Goal: Navigation & Orientation: Find specific page/section

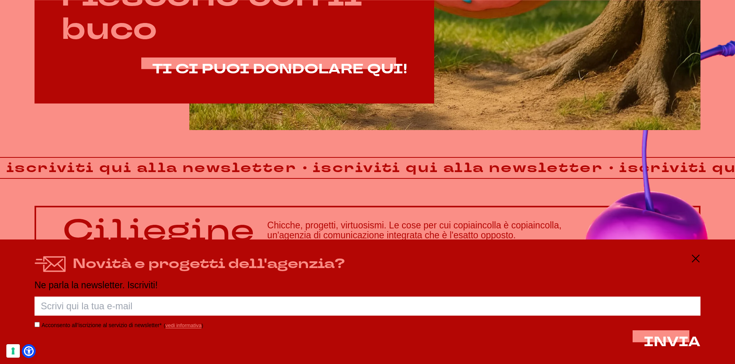
scroll to position [642, 0]
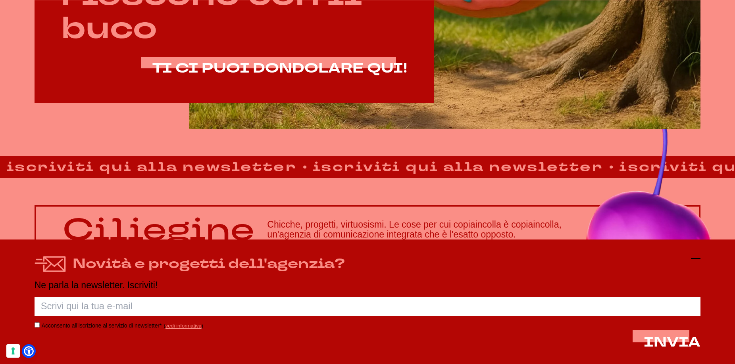
click at [691, 259] on line at bounding box center [696, 259] width 10 height 0
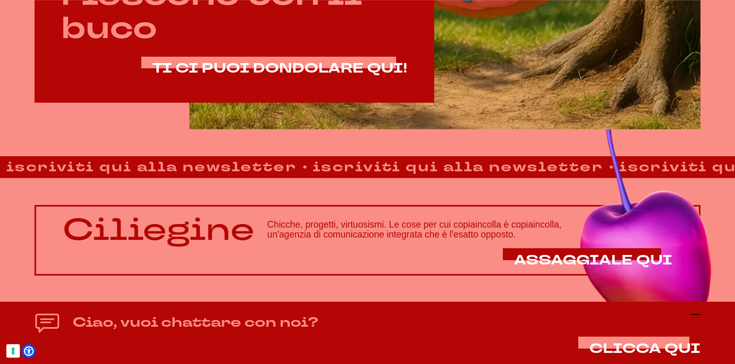
click at [697, 317] on icon at bounding box center [696, 315] width 10 height 10
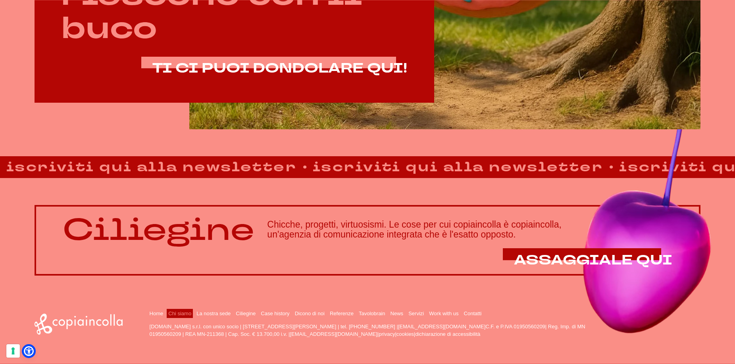
click at [179, 311] on link "Chi siamo" at bounding box center [179, 314] width 23 height 6
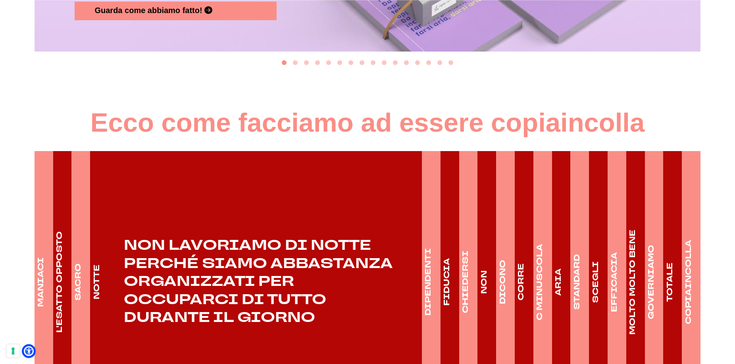
scroll to position [1128, 0]
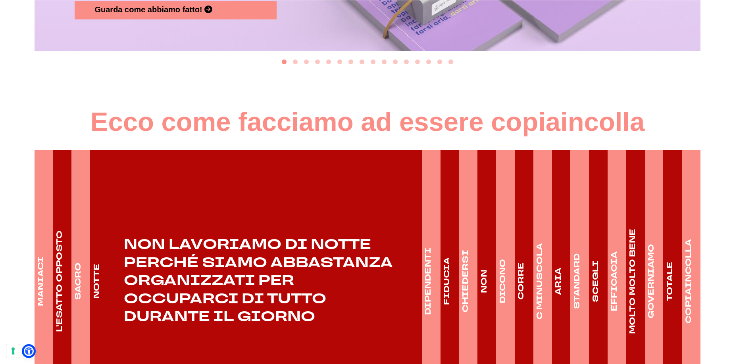
click at [431, 286] on h4 "DIPENDENTI" at bounding box center [428, 281] width 11 height 67
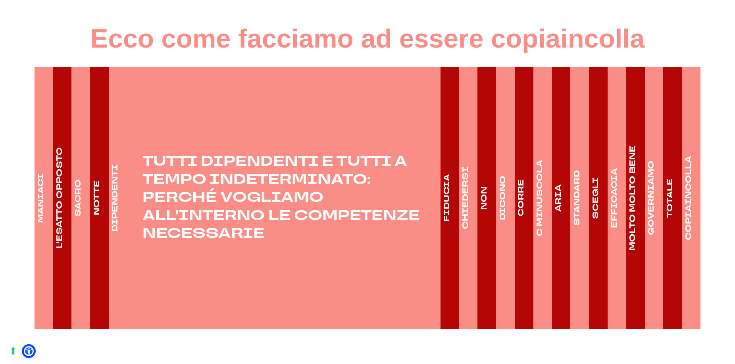
scroll to position [1212, 0]
click at [448, 194] on h4 "FIDUCIA" at bounding box center [446, 198] width 11 height 48
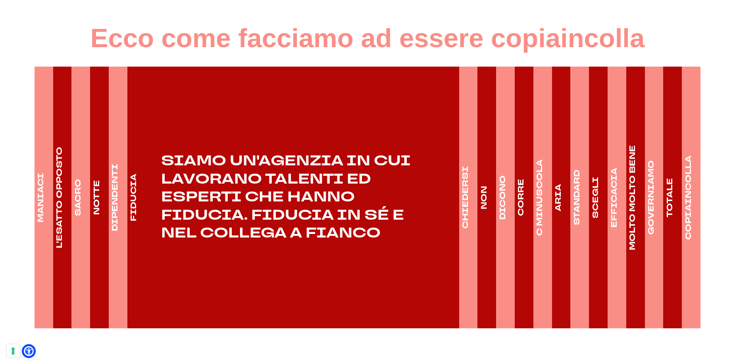
click at [467, 195] on h4 "CHIEDERSI" at bounding box center [465, 197] width 11 height 63
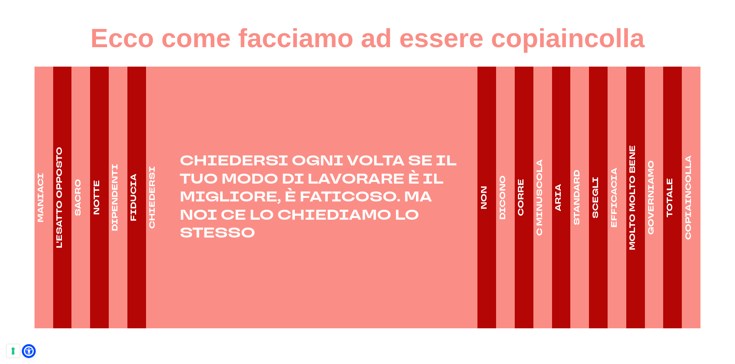
click at [519, 190] on h4 "CORRE" at bounding box center [520, 197] width 11 height 37
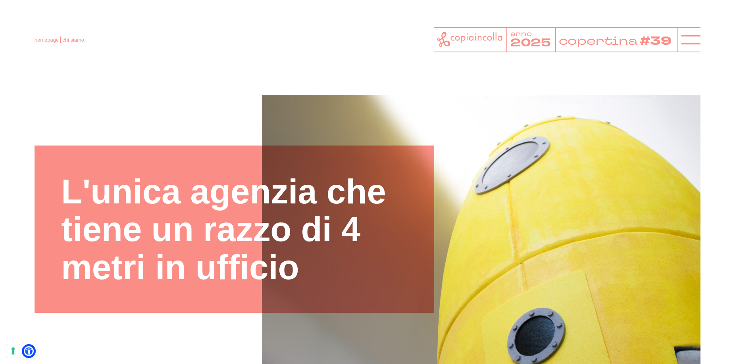
scroll to position [0, 0]
click at [686, 45] on icon at bounding box center [690, 39] width 19 height 19
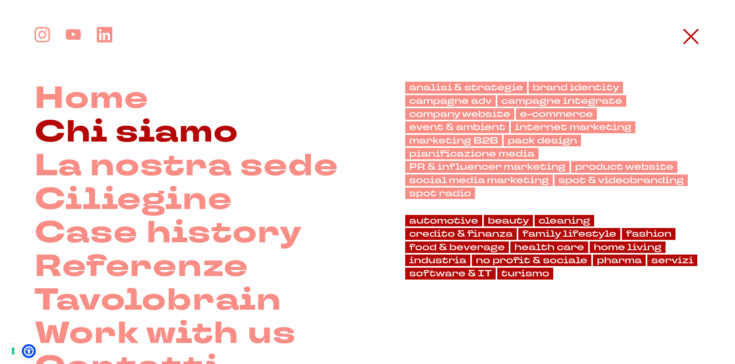
click at [164, 133] on link "Chi siamo" at bounding box center [137, 132] width 204 height 34
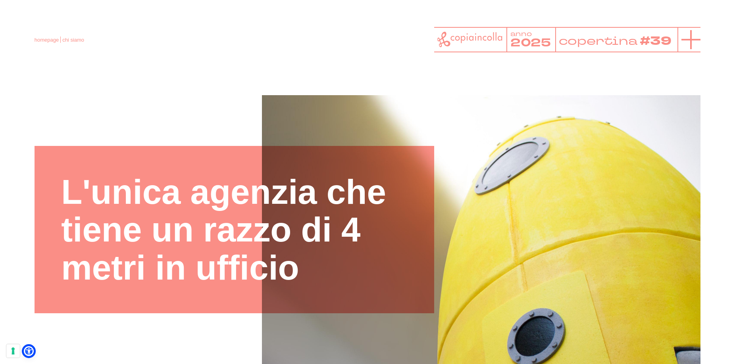
click at [686, 41] on icon at bounding box center [690, 39] width 19 height 19
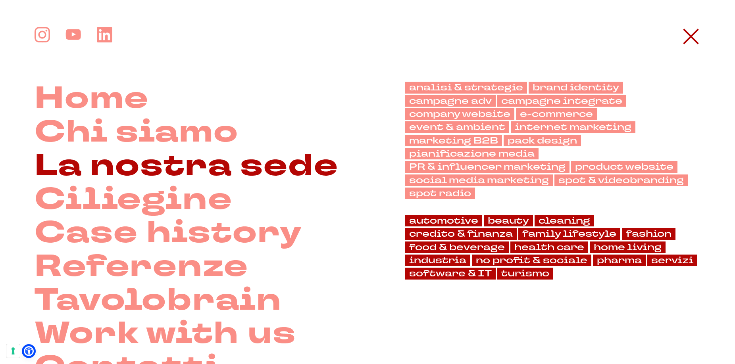
click at [184, 177] on link "La nostra sede" at bounding box center [187, 166] width 304 height 34
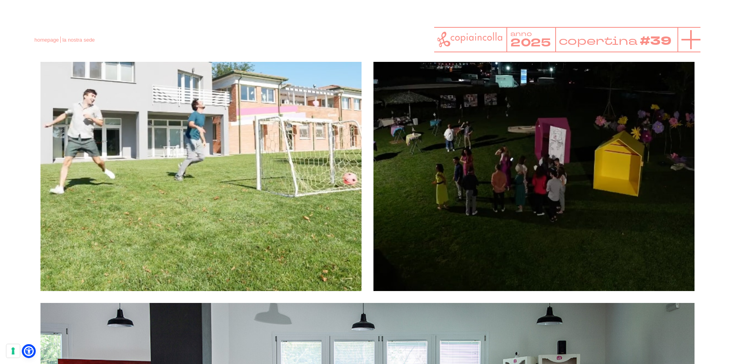
scroll to position [943, 0]
click at [694, 41] on icon at bounding box center [690, 39] width 19 height 19
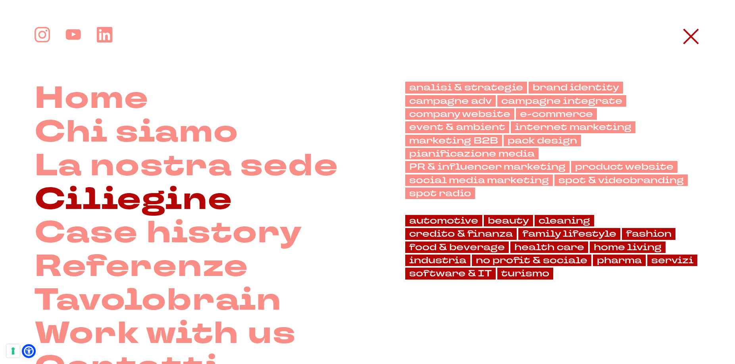
click at [139, 203] on link "Ciliegine" at bounding box center [134, 200] width 198 height 34
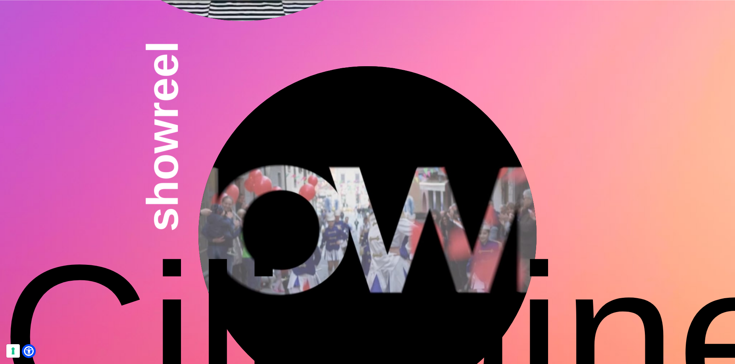
scroll to position [2544, 0]
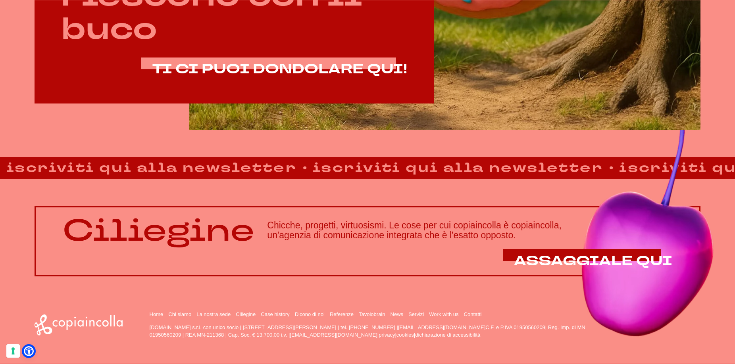
scroll to position [642, 0]
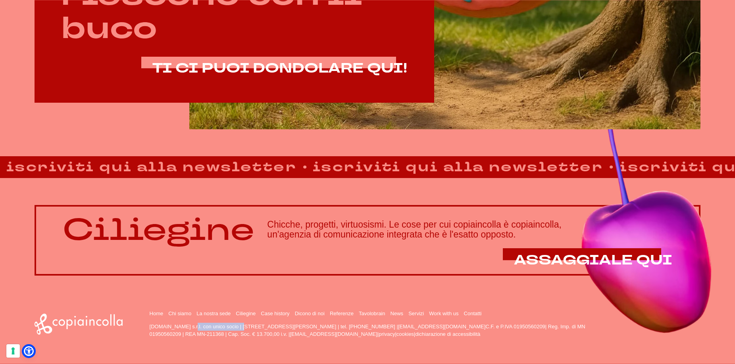
drag, startPoint x: 198, startPoint y: 326, endPoint x: 150, endPoint y: 327, distance: 48.8
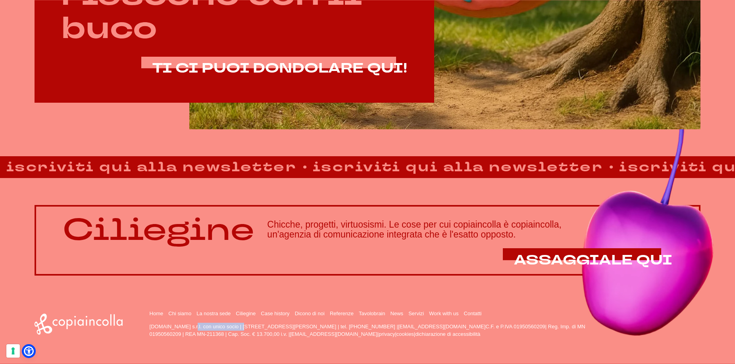
click at [150, 327] on p "copiaincolla.com s.r.l. con unico socio | via Bachelet, 12 | 46051 San Giorgio …" at bounding box center [370, 330] width 441 height 15
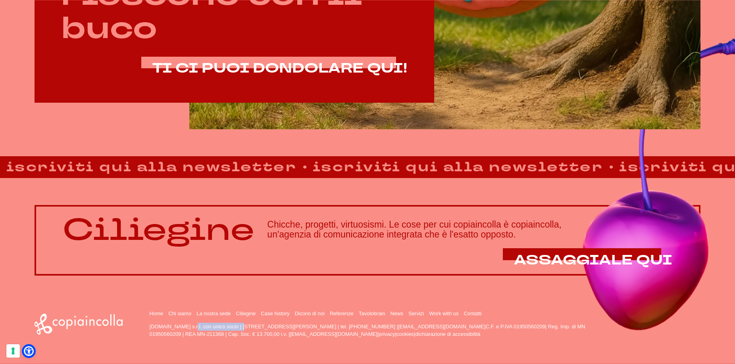
copy p "copiaincolla.com s.r.l."
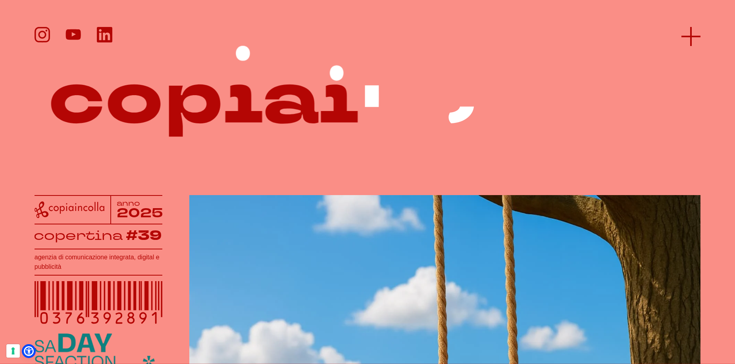
scroll to position [1, 0]
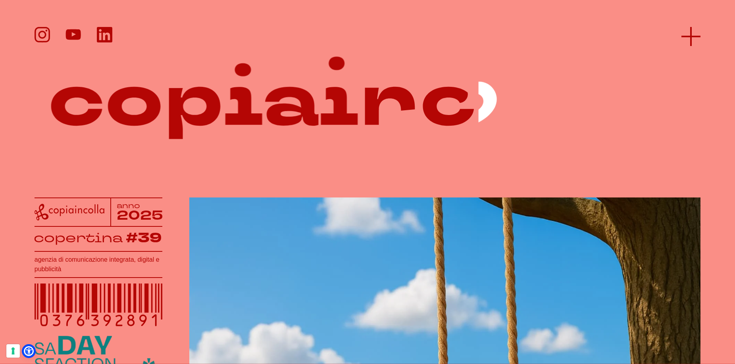
click at [686, 34] on icon at bounding box center [690, 36] width 19 height 19
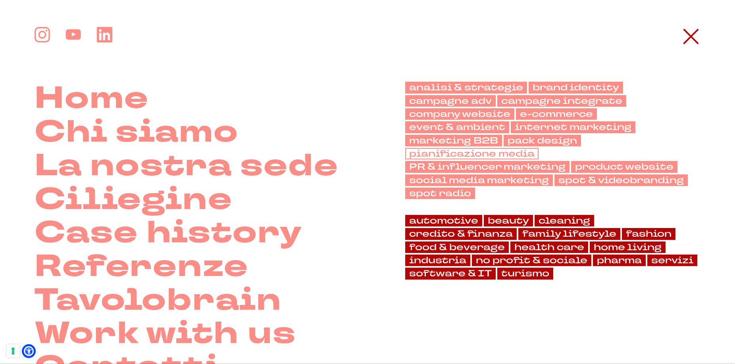
click at [474, 154] on link "pianificazione media" at bounding box center [471, 154] width 133 height 12
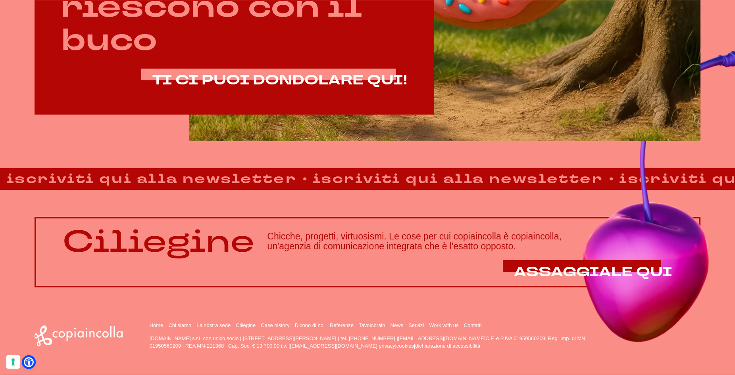
scroll to position [631, 0]
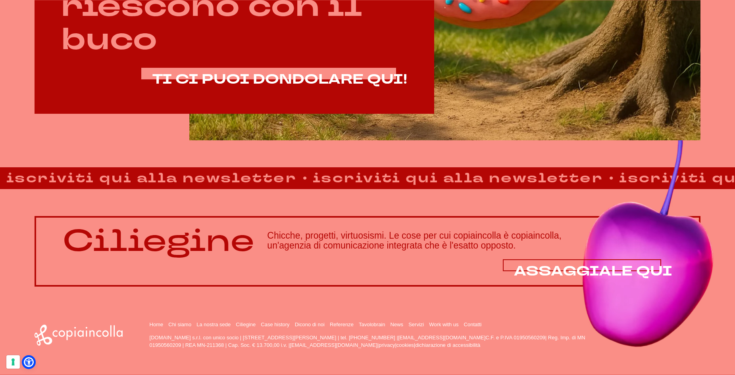
click at [656, 268] on span "ASSAGGIALE QUI" at bounding box center [593, 271] width 158 height 18
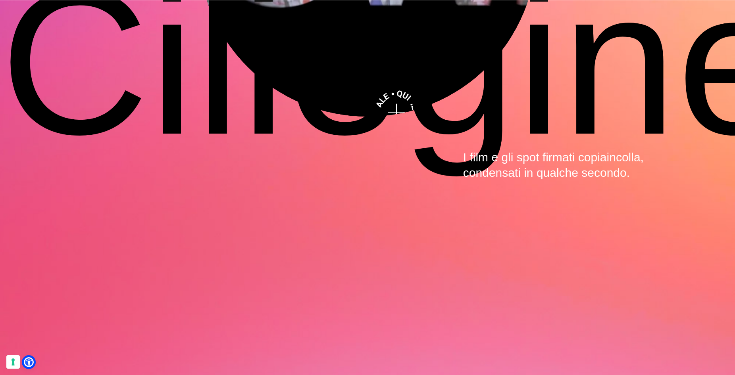
scroll to position [2874, 0]
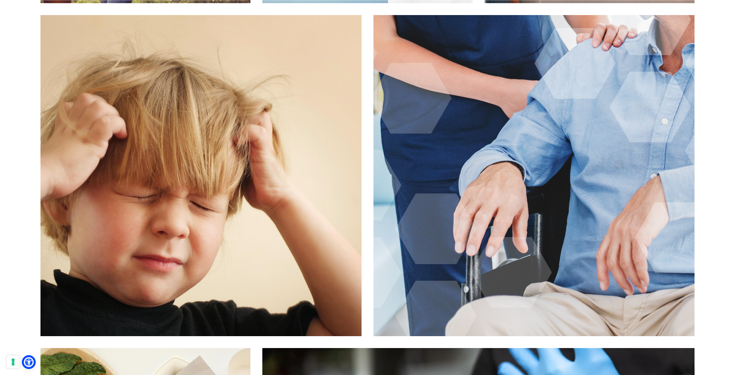
scroll to position [6010, 0]
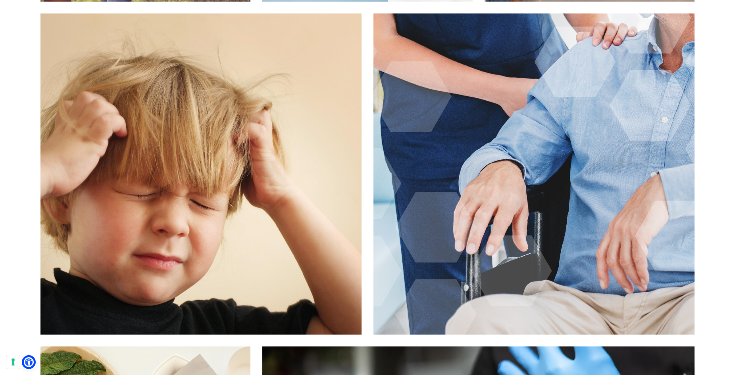
click at [206, 115] on div "Si dice Milice, si scrive copiaincolla Giuliani affida alla nostra agenzia la c…" at bounding box center [200, 173] width 321 height 321
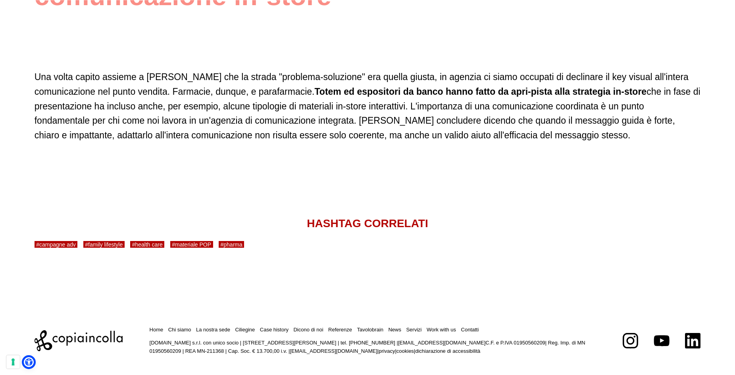
scroll to position [1826, 0]
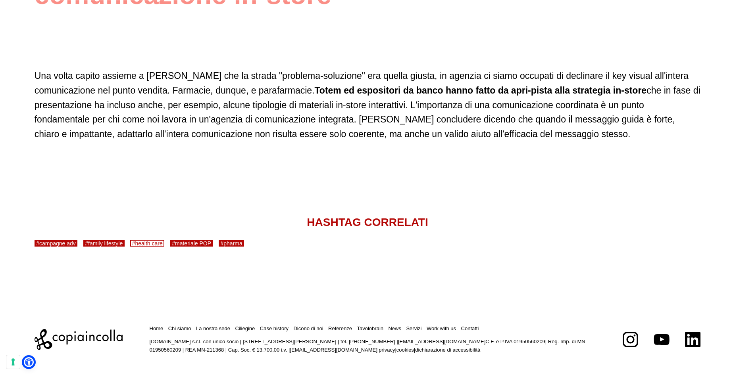
click at [158, 240] on link "#health care" at bounding box center [147, 243] width 34 height 7
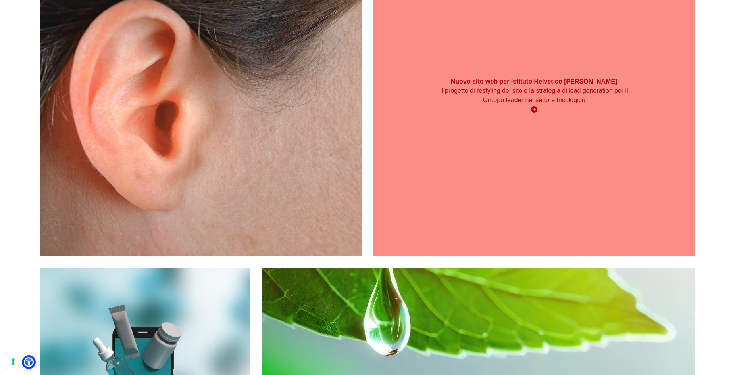
scroll to position [494, 0]
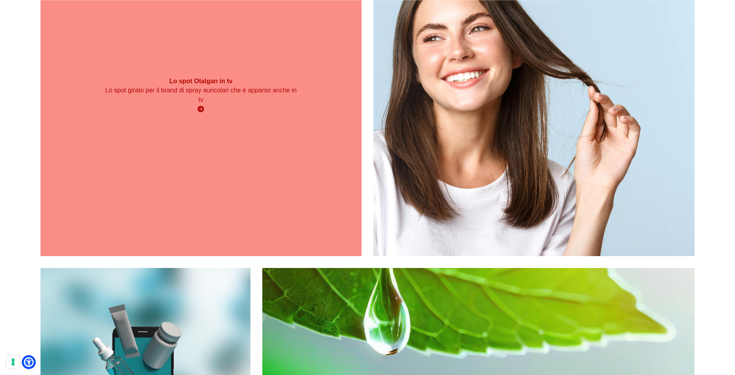
click at [258, 206] on div "Lo spot Otalgan in tv Lo spot girato per il brand di spray auricolari che è app…" at bounding box center [200, 95] width 321 height 321
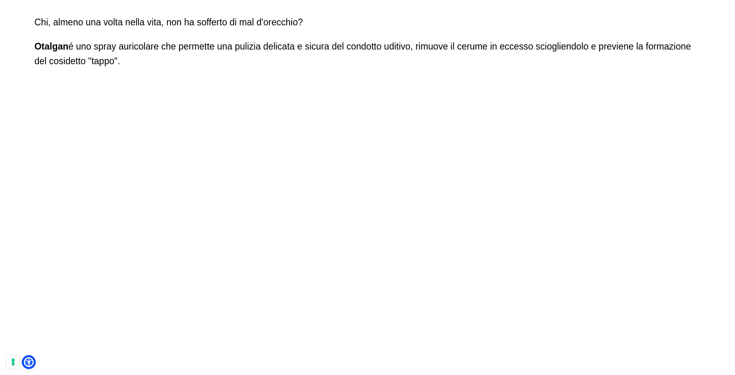
scroll to position [553, 0]
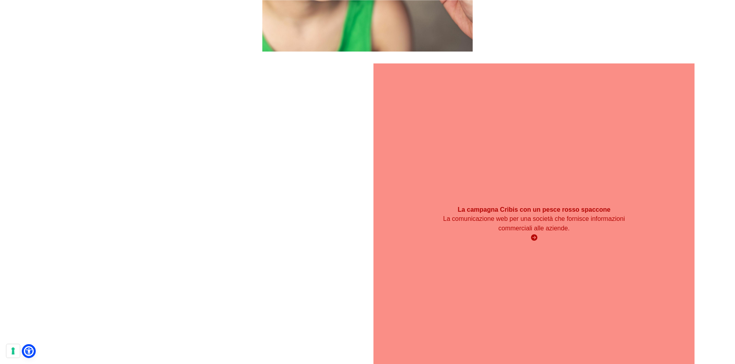
scroll to position [1489, 0]
